Goal: Information Seeking & Learning: Obtain resource

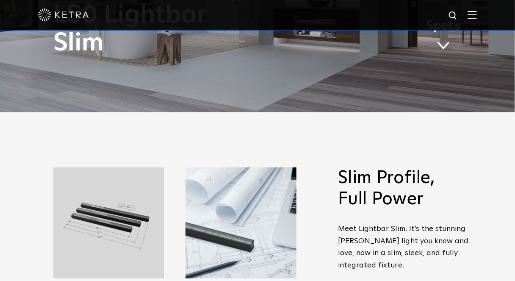
scroll to position [170, 0]
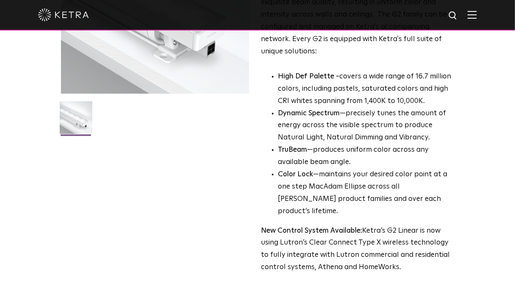
scroll to position [297, 0]
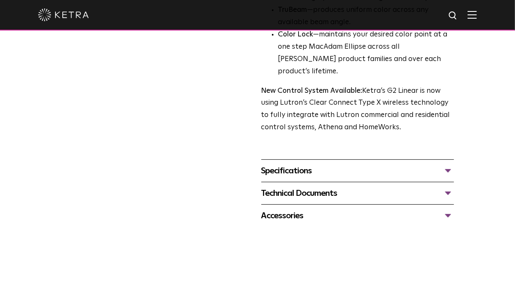
click at [448, 164] on div "Specifications" at bounding box center [357, 171] width 193 height 14
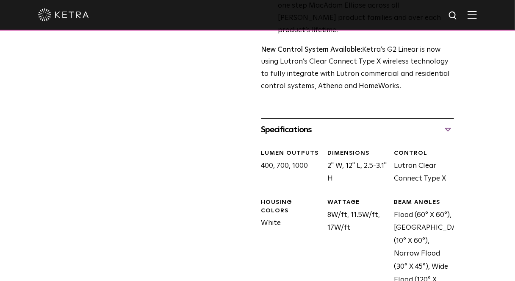
scroll to position [339, 0]
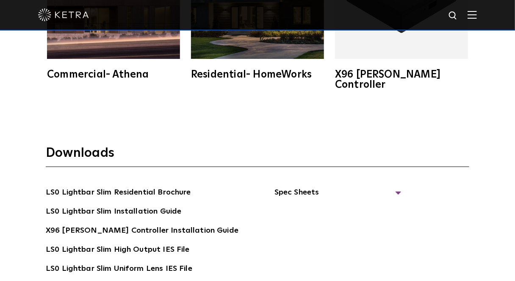
scroll to position [1399, 0]
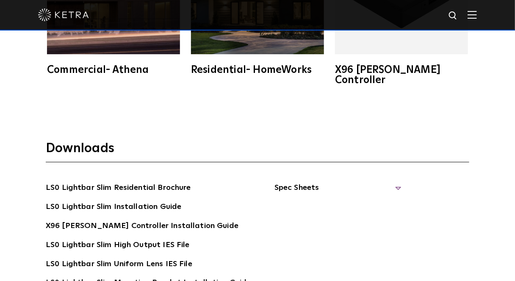
click at [393, 182] on span "Spec Sheets" at bounding box center [338, 191] width 127 height 19
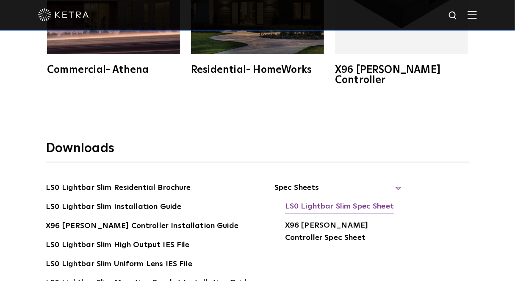
click at [315, 200] on link "LS0 Lightbar Slim Spec Sheet" at bounding box center [339, 207] width 109 height 14
